Goal: Transaction & Acquisition: Book appointment/travel/reservation

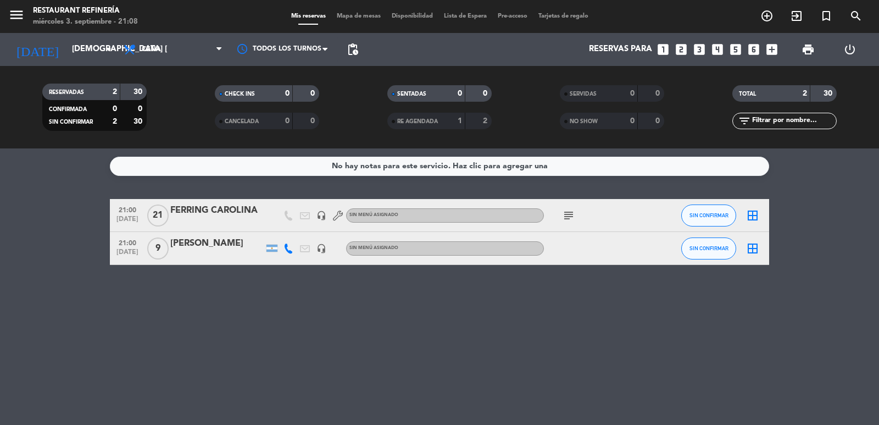
click at [674, 46] on icon "looks_two" at bounding box center [681, 49] width 14 height 14
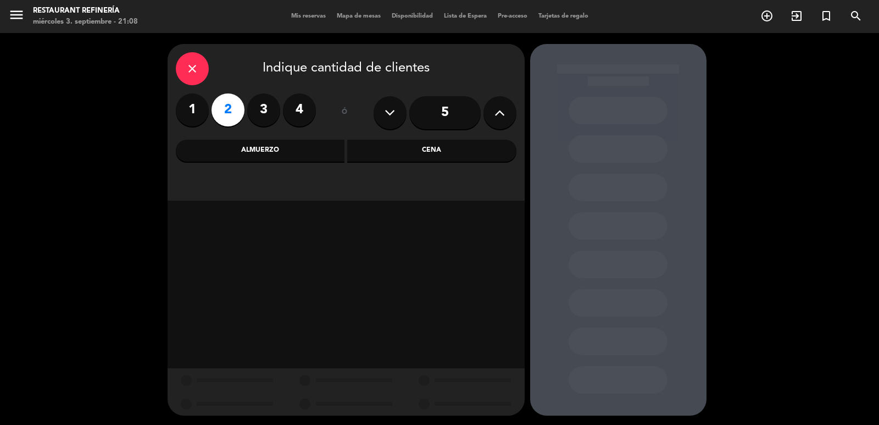
click at [466, 156] on div "Cena" at bounding box center [431, 150] width 169 height 22
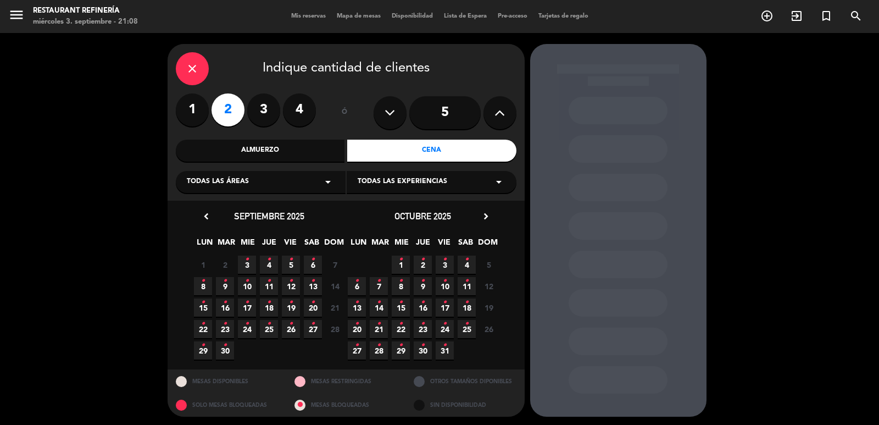
click at [300, 263] on div "1 2 3 • 4 • 5 • 6 • 7 Cerrado" at bounding box center [269, 264] width 154 height 21
click at [304, 260] on div "1 2 3 • 4 • 5 • 6 • 7 Cerrado" at bounding box center [269, 264] width 154 height 21
click at [308, 262] on span "6 •" at bounding box center [313, 264] width 18 height 18
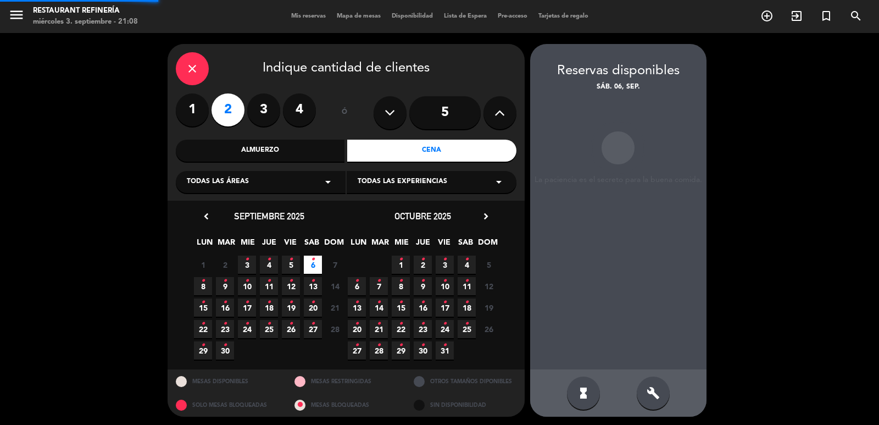
scroll to position [2, 0]
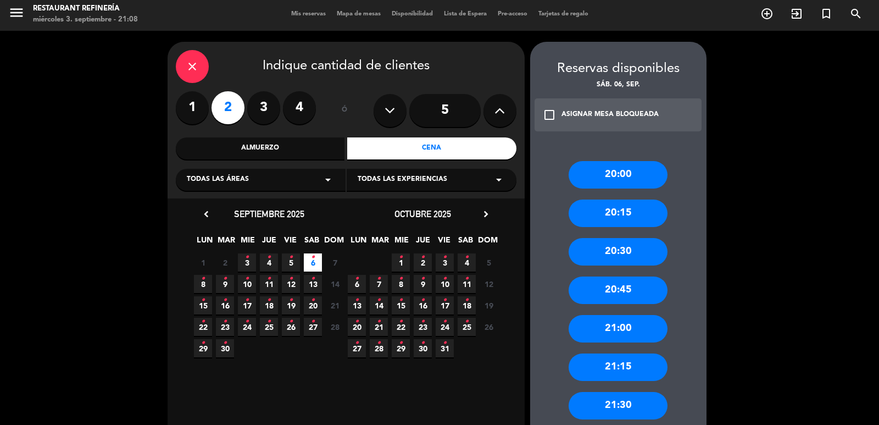
drag, startPoint x: 617, startPoint y: 322, endPoint x: 608, endPoint y: 313, distance: 12.8
click at [617, 323] on div "21:00" at bounding box center [617, 328] width 99 height 27
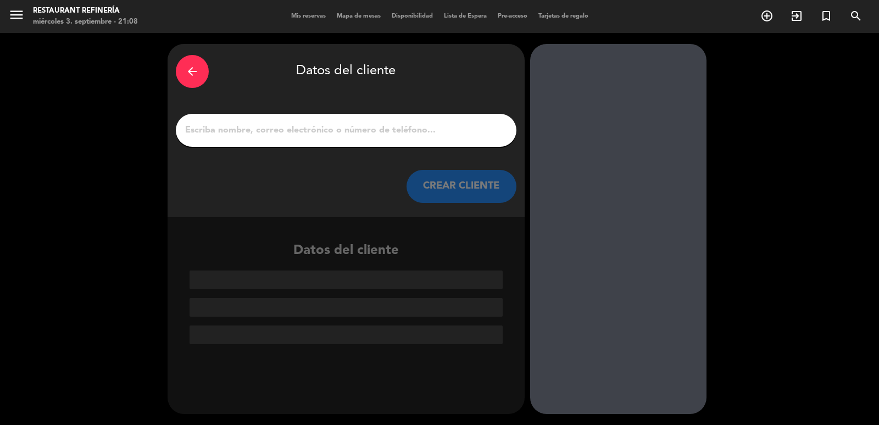
scroll to position [0, 0]
click at [436, 129] on input "1" at bounding box center [346, 129] width 324 height 15
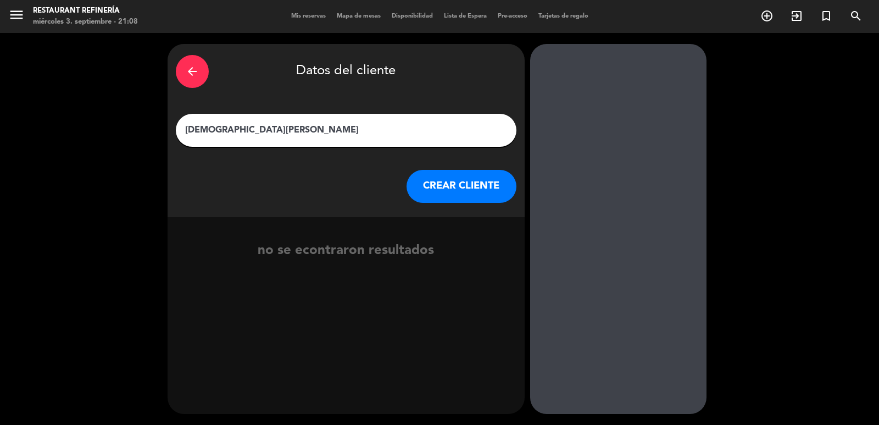
type input "[DEMOGRAPHIC_DATA][PERSON_NAME]"
click at [453, 178] on button "CREAR CLIENTE" at bounding box center [461, 186] width 110 height 33
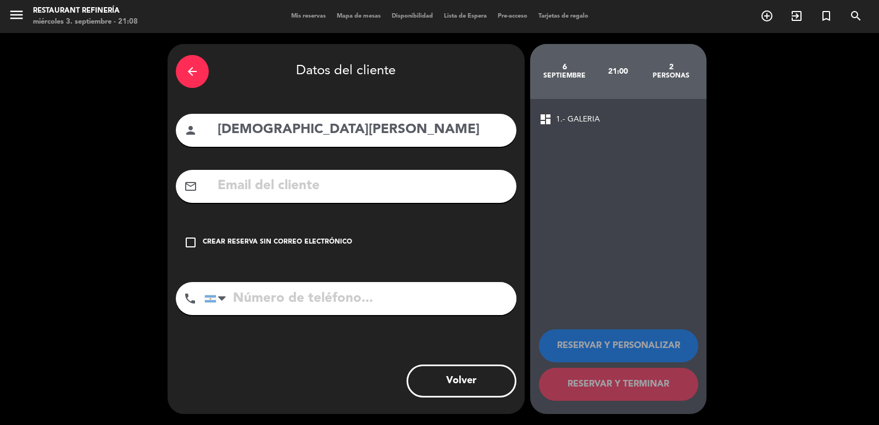
click at [331, 228] on div "check_box_outline_blank Crear reserva sin correo electrónico" at bounding box center [346, 242] width 341 height 33
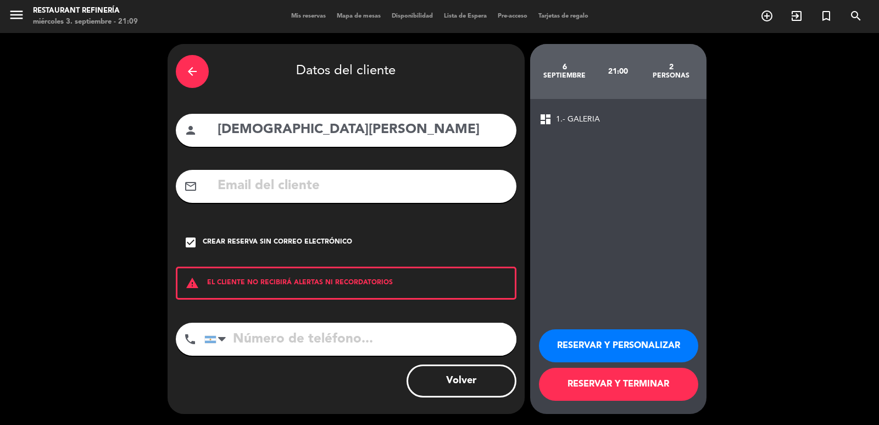
click at [567, 377] on button "RESERVAR Y TERMINAR" at bounding box center [618, 383] width 159 height 33
